Goal: Information Seeking & Learning: Compare options

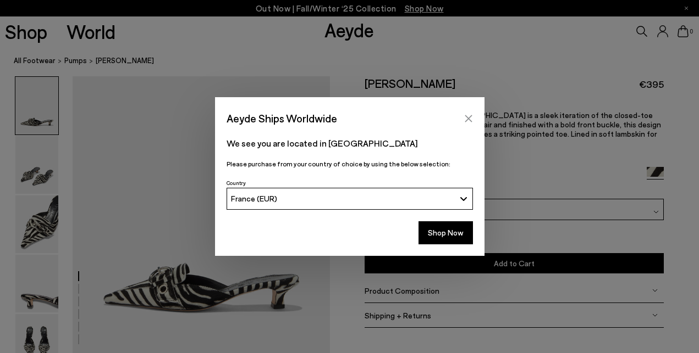
click at [470, 118] on icon "Close" at bounding box center [468, 118] width 9 height 9
